Goal: Subscribe to service/newsletter

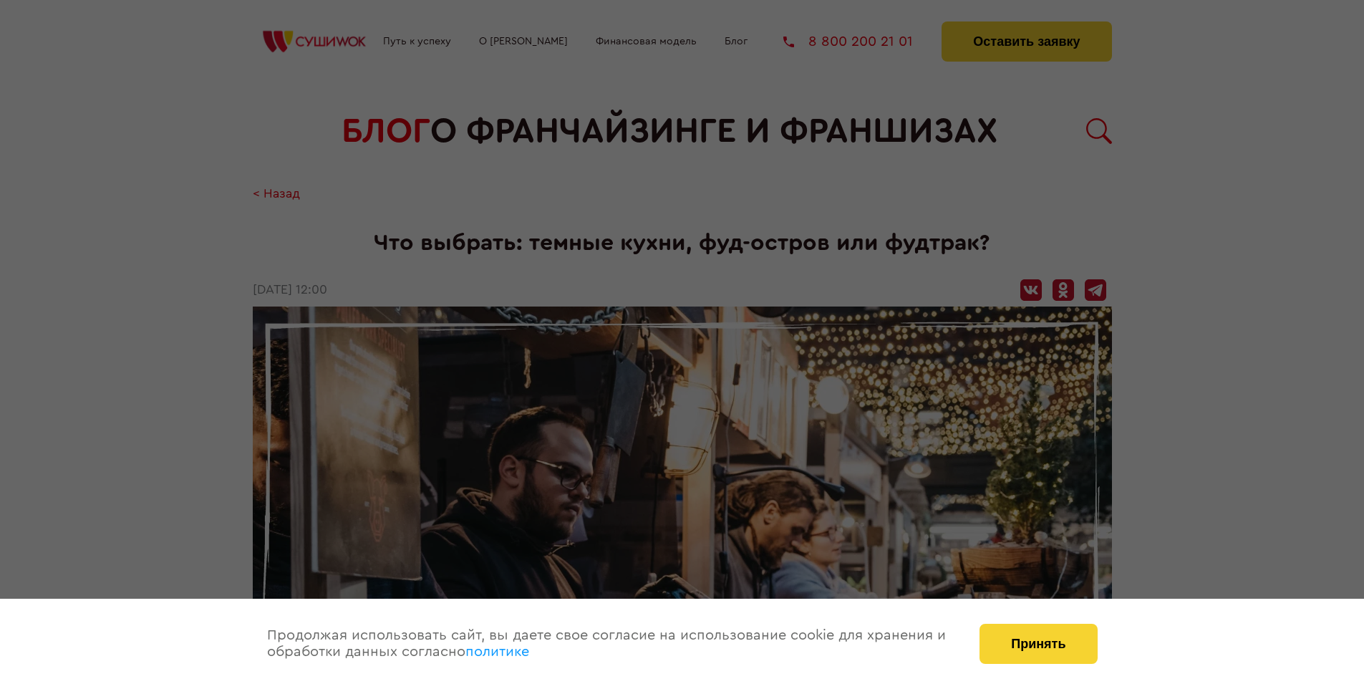
scroll to position [2999, 0]
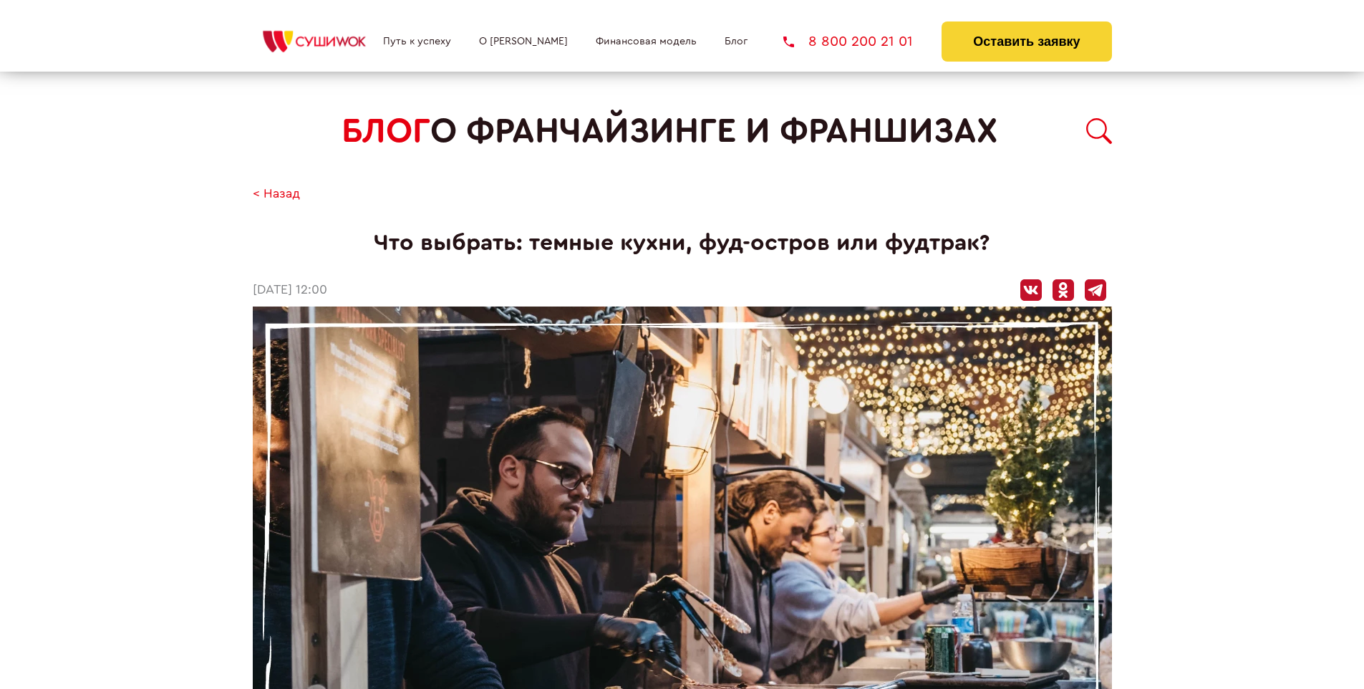
scroll to position [2999, 0]
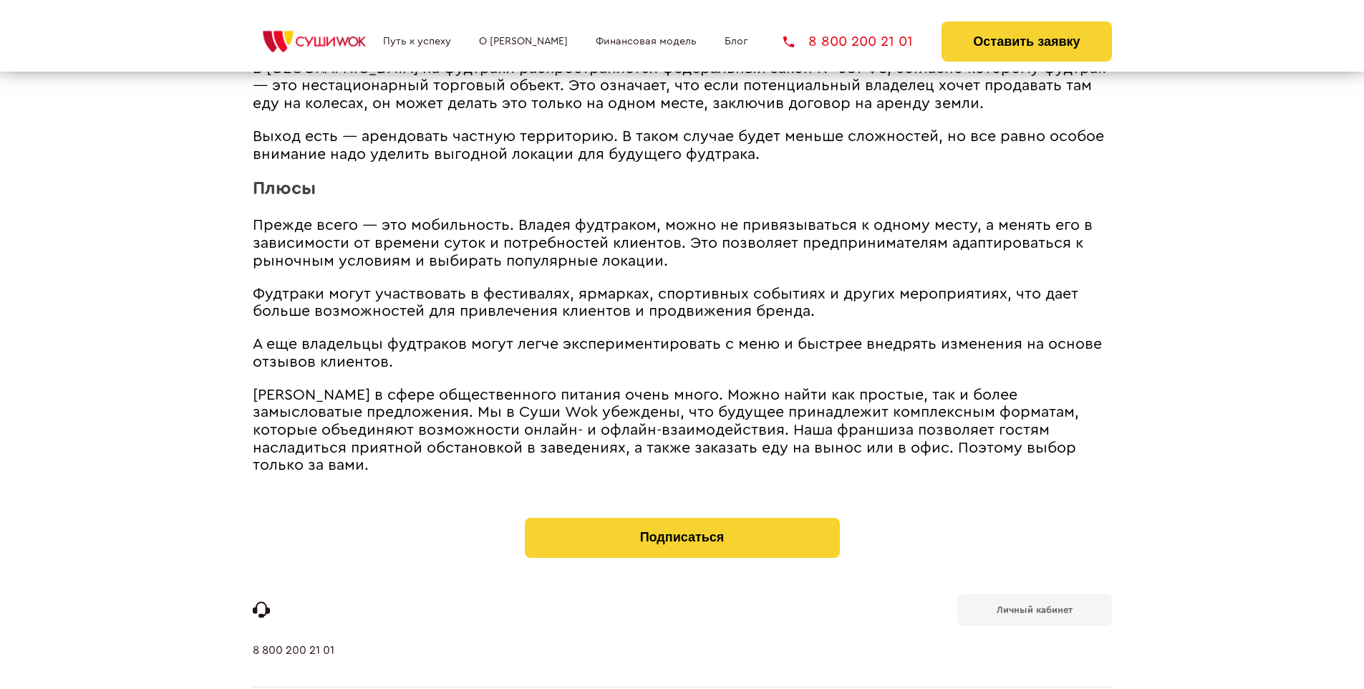
click at [1034, 605] on b "Личный кабинет" at bounding box center [1035, 609] width 76 height 9
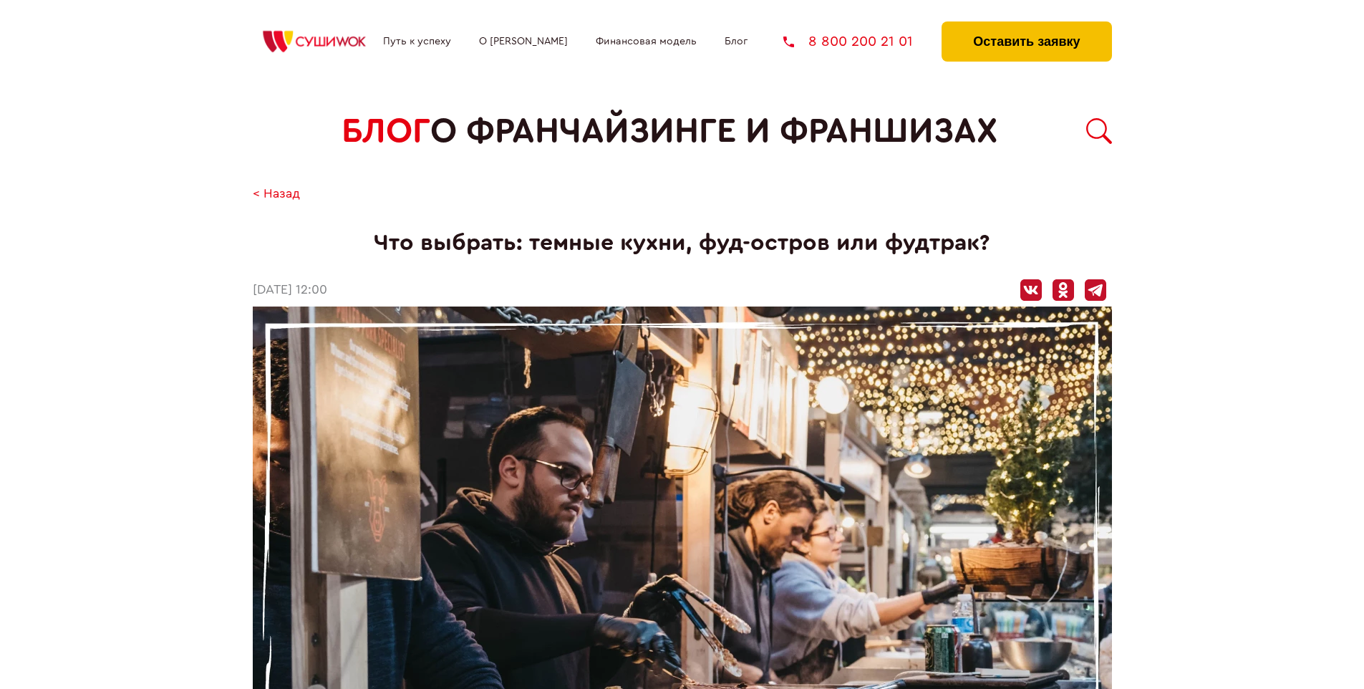
click at [1026, 25] on button "Оставить заявку" at bounding box center [1026, 41] width 170 height 40
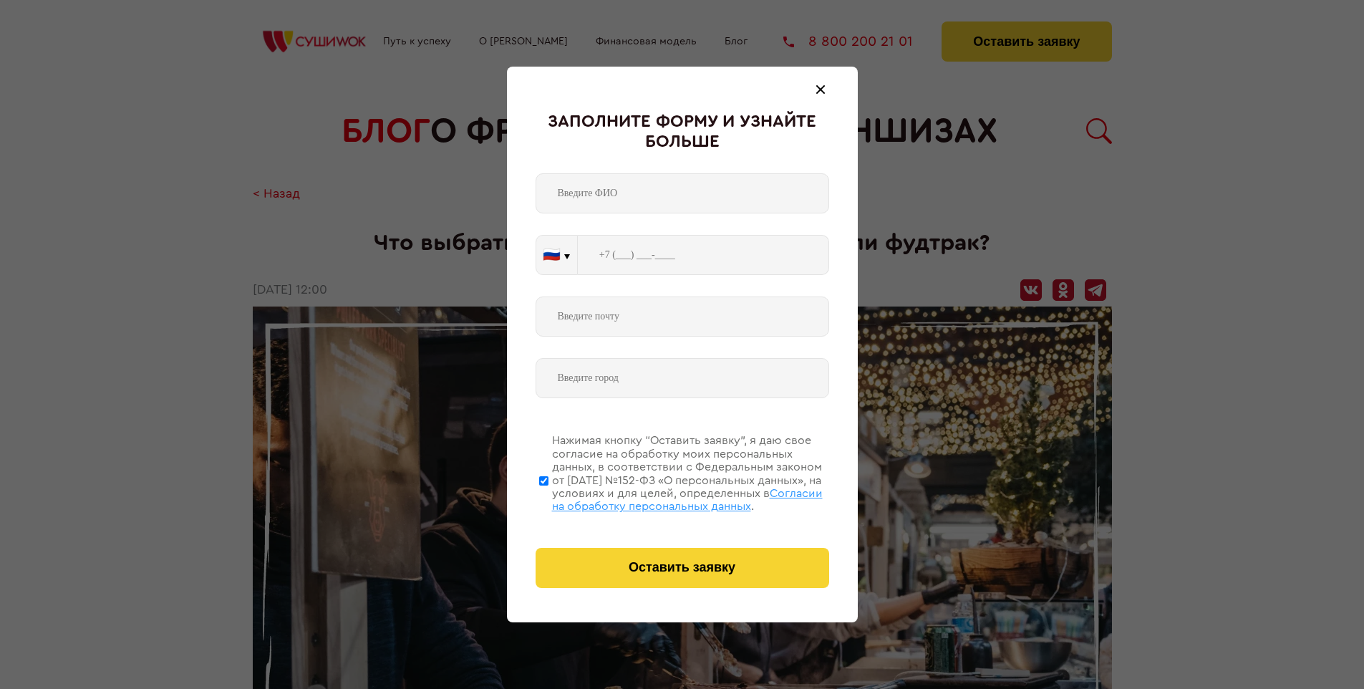
click at [664, 498] on span "Согласии на обработку персональных данных" at bounding box center [687, 500] width 271 height 24
click at [548, 498] on input "Нажимая кнопку “Оставить заявку”, я даю свое согласие на обработку моих персона…" at bounding box center [543, 480] width 9 height 115
checkbox input "false"
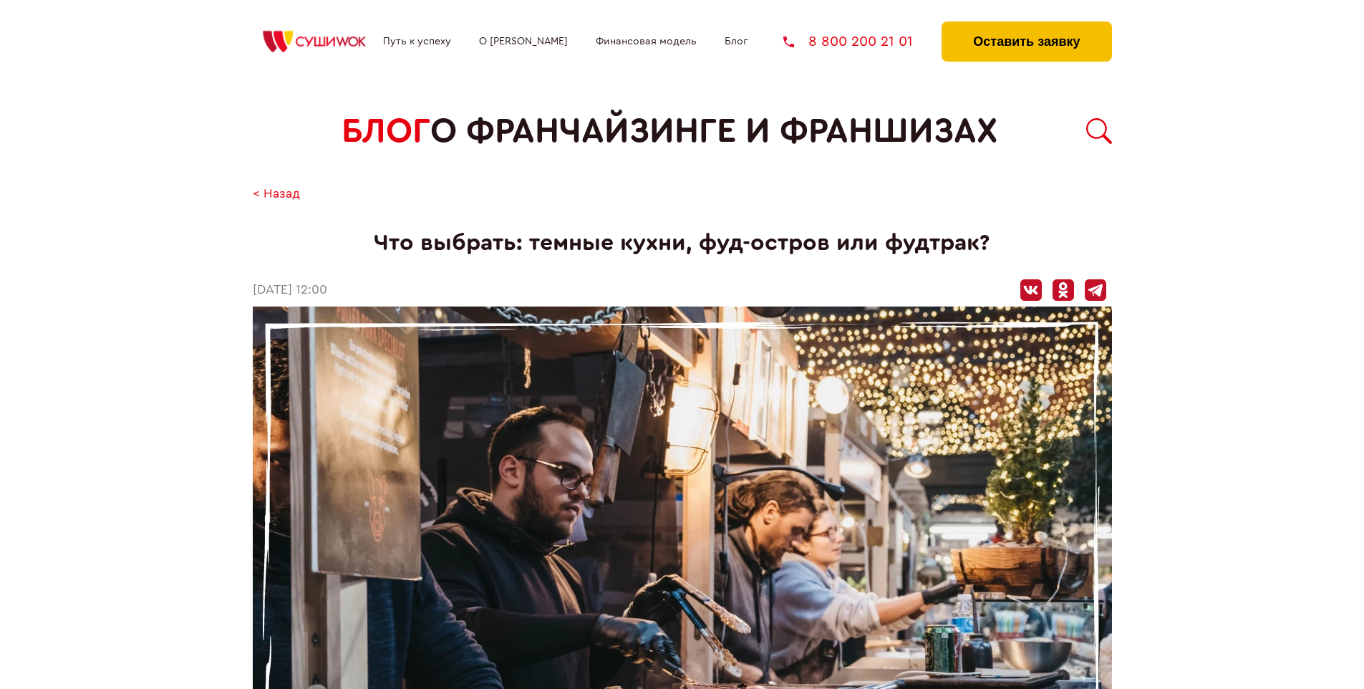
click at [1026, 25] on button "Оставить заявку" at bounding box center [1026, 41] width 170 height 40
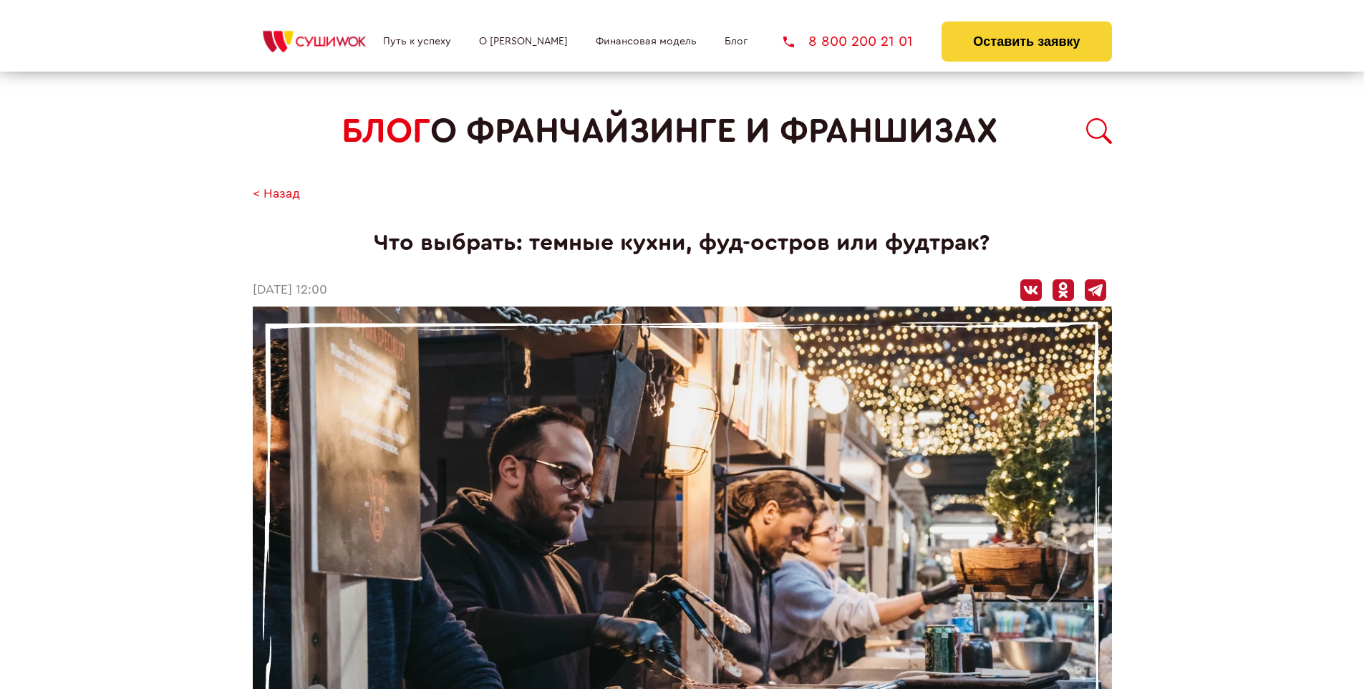
scroll to position [2999, 0]
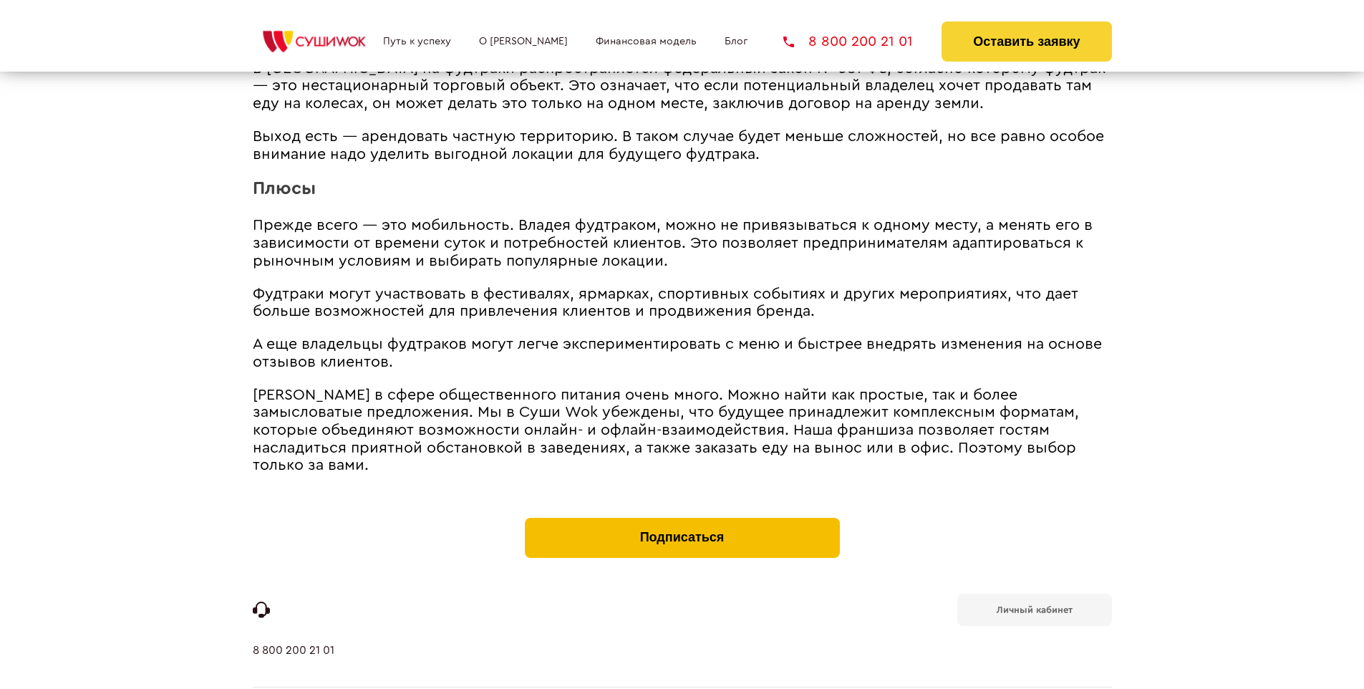
click at [682, 518] on button "Подписаться" at bounding box center [682, 538] width 315 height 40
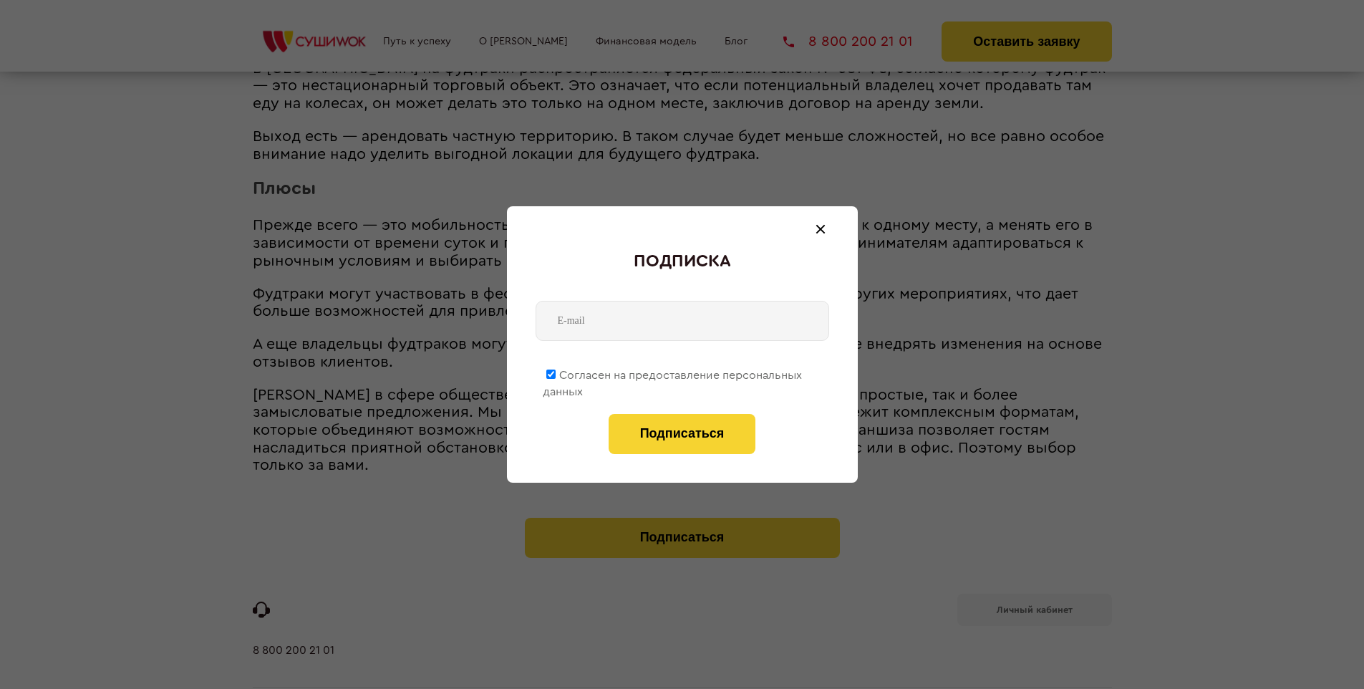
click at [673, 372] on span "Согласен на предоставление персональных данных" at bounding box center [672, 383] width 259 height 28
click at [556, 372] on input "Согласен на предоставление персональных данных" at bounding box center [550, 373] width 9 height 9
checkbox input "false"
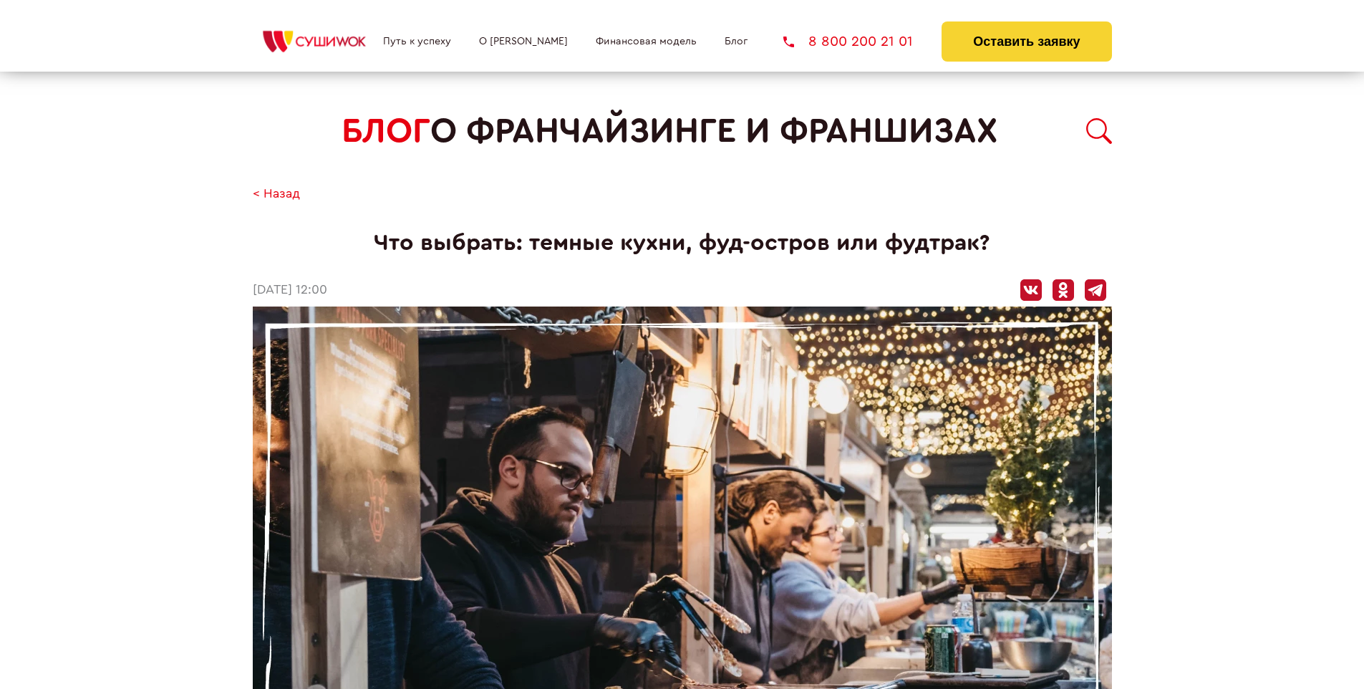
scroll to position [2999, 0]
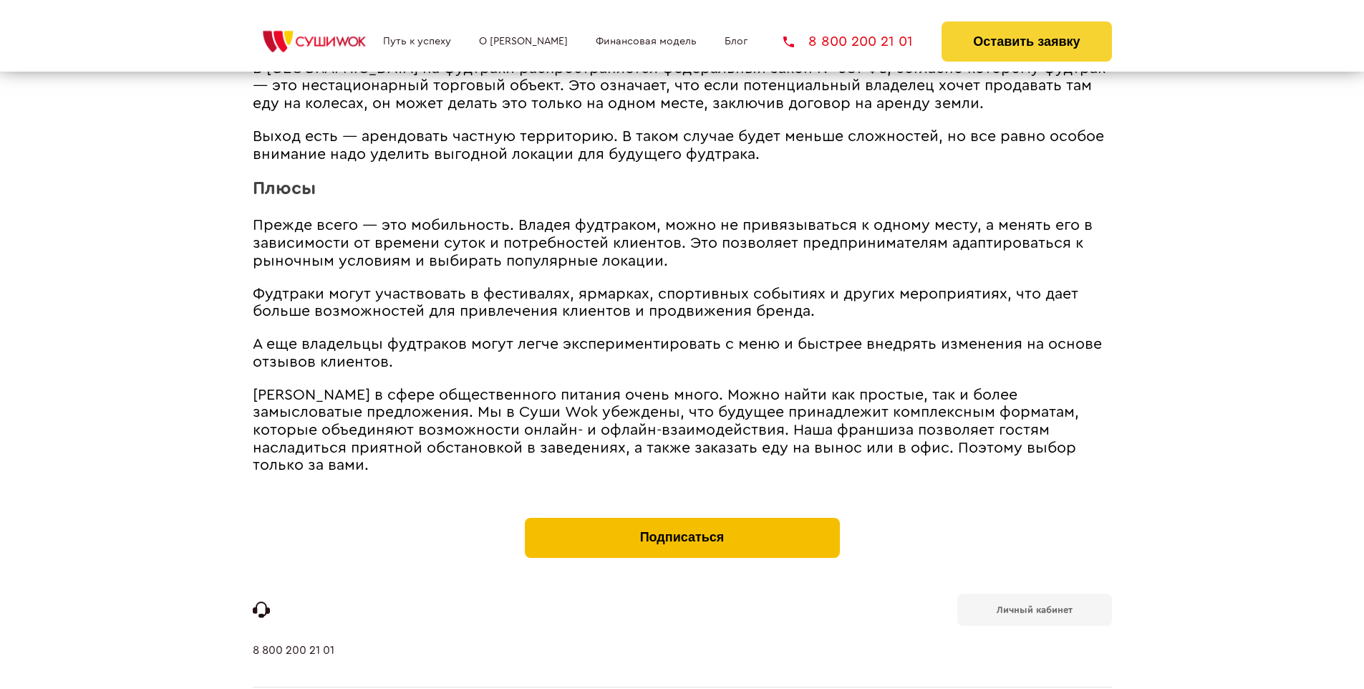
click at [682, 518] on button "Подписаться" at bounding box center [682, 538] width 315 height 40
